Goal: Task Accomplishment & Management: Manage account settings

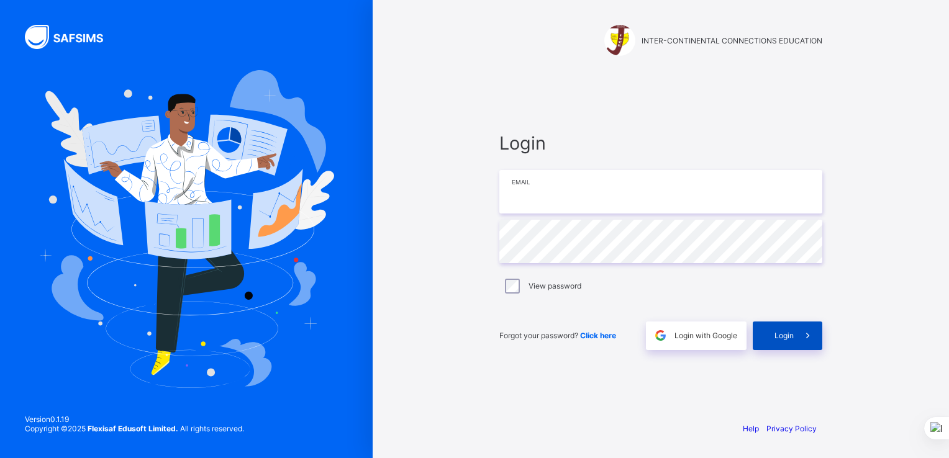
type input "**********"
click at [785, 334] on span "Login" at bounding box center [784, 335] width 19 height 9
